Goal: Answer question/provide support

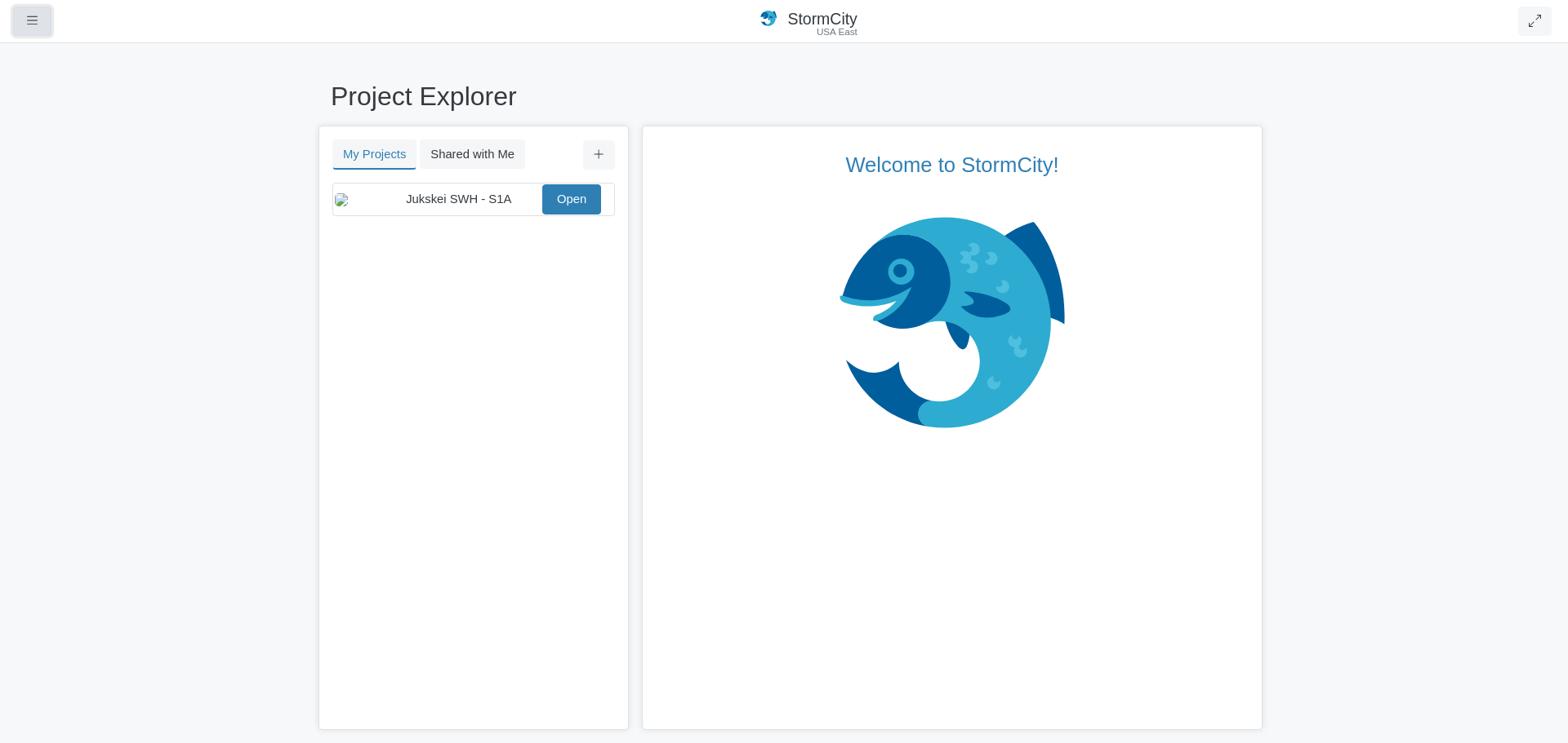
click at [29, 23] on icon "button" at bounding box center [32, 21] width 11 height 12
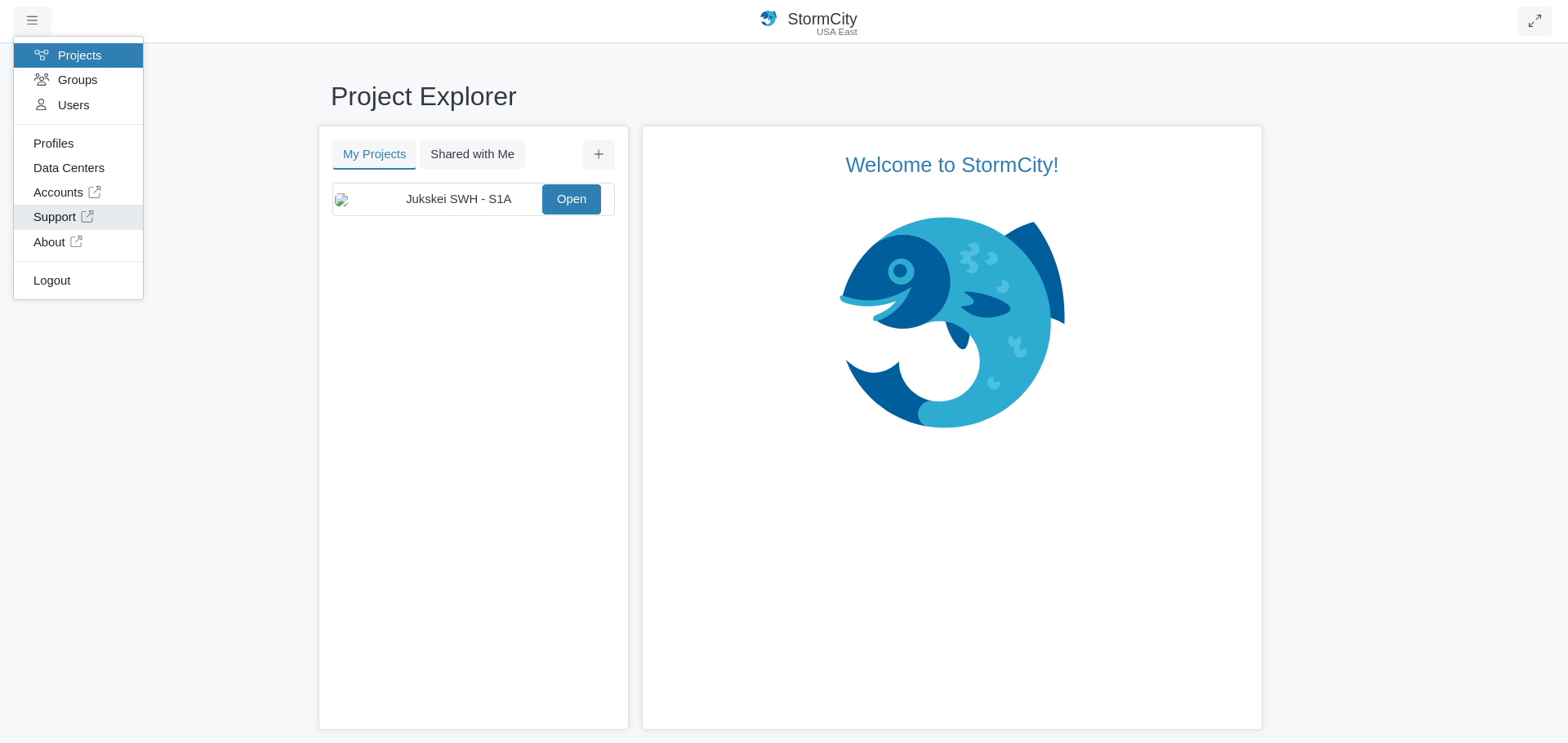
click at [72, 215] on link "Support" at bounding box center [79, 217] width 129 height 25
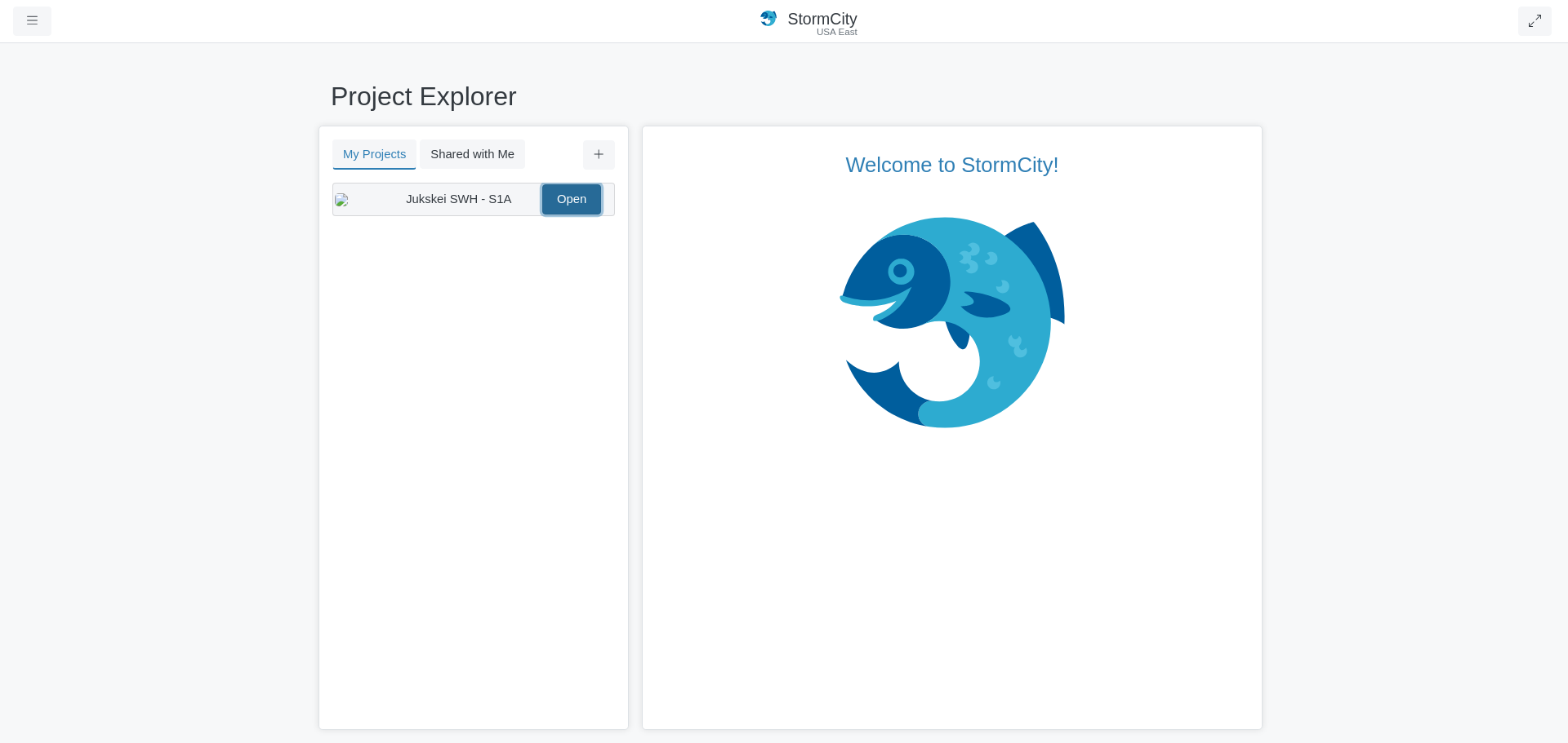
click at [572, 210] on link "Open" at bounding box center [571, 199] width 59 height 29
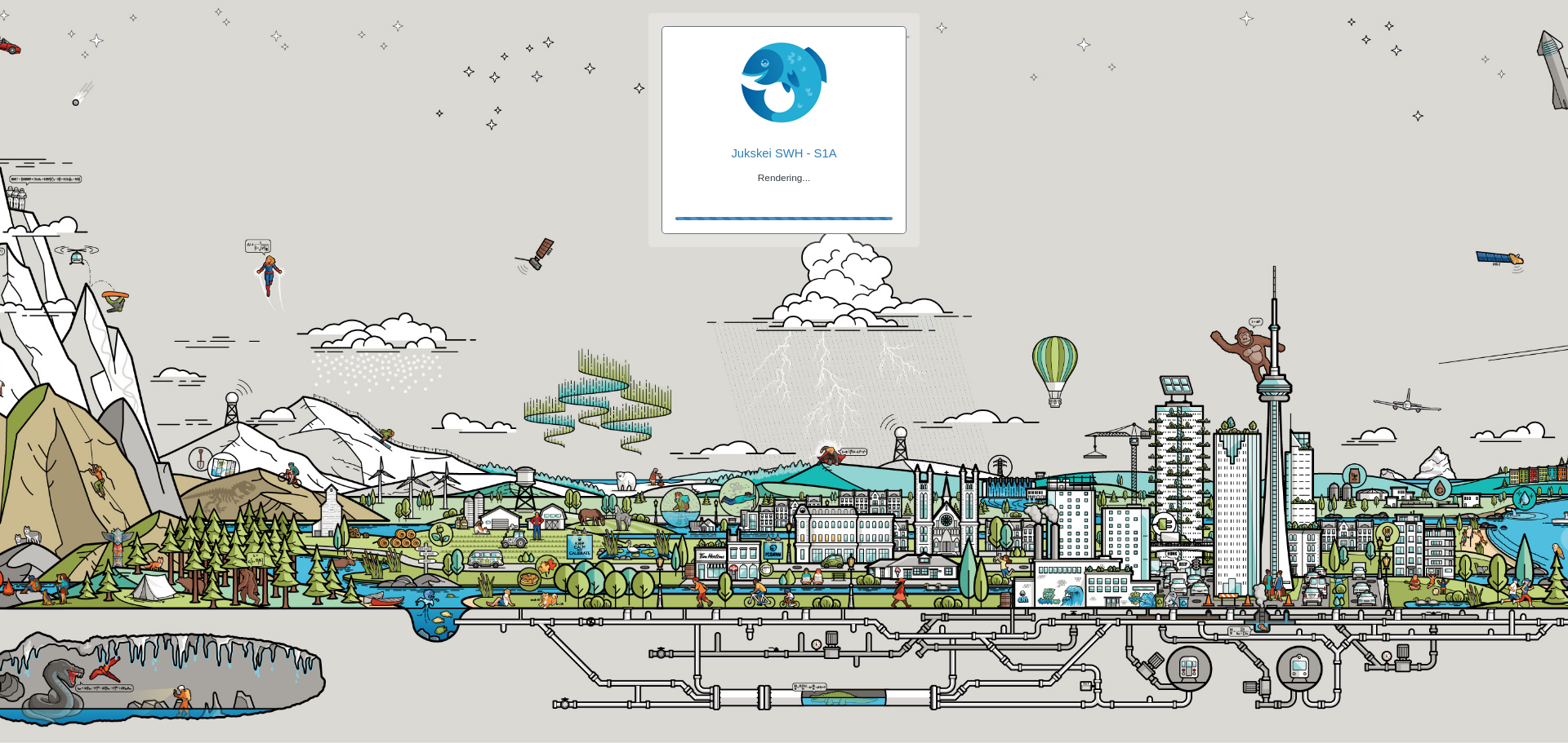
checkbox input "true"
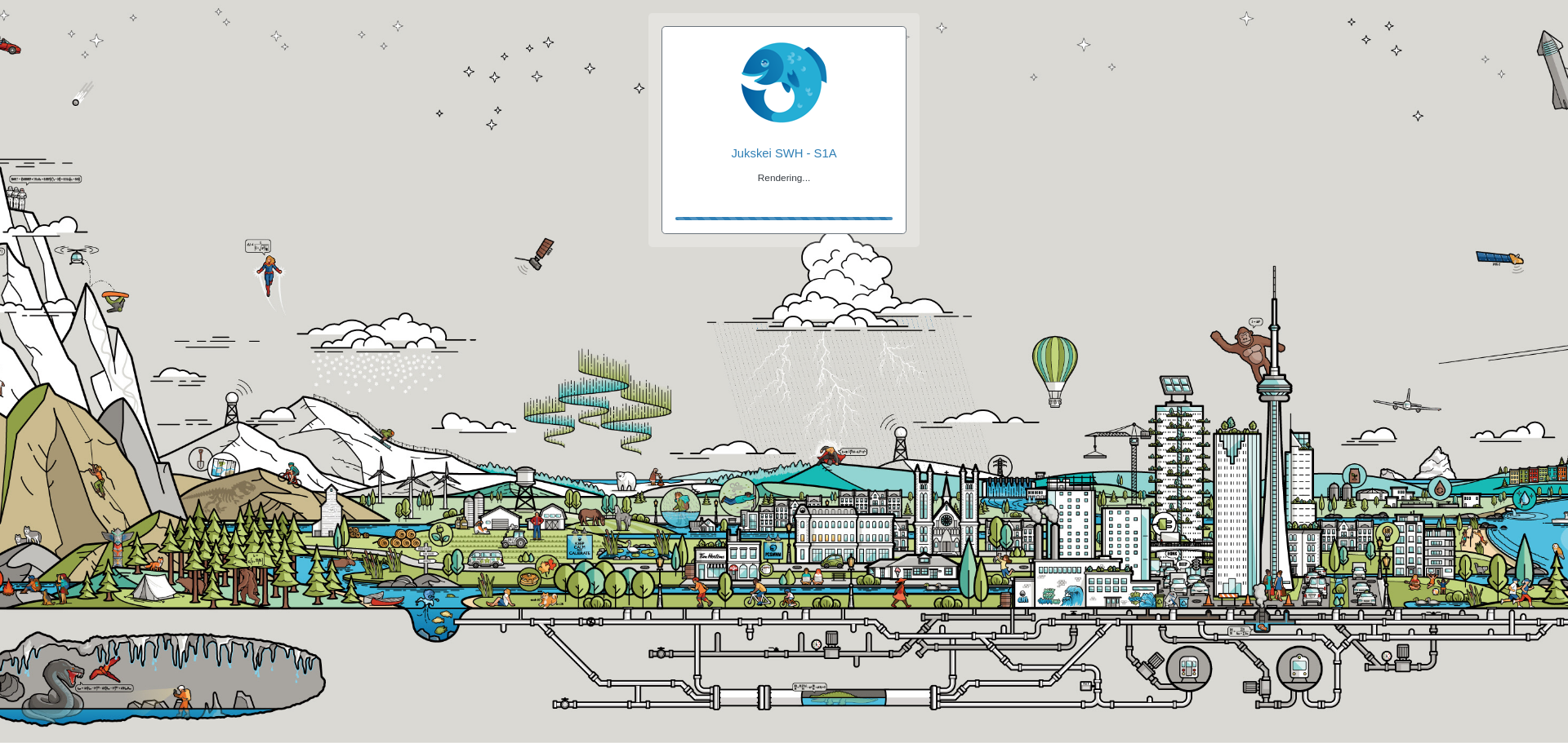
checkbox input "true"
